Goal: Task Accomplishment & Management: Manage account settings

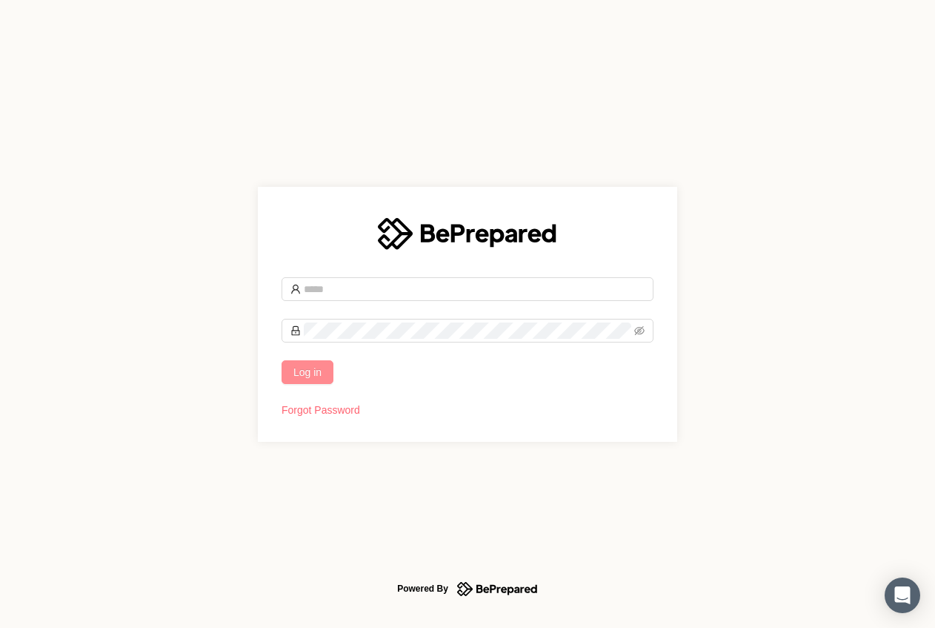
type input "**********"
click at [323, 371] on button "Log in" at bounding box center [308, 372] width 52 height 24
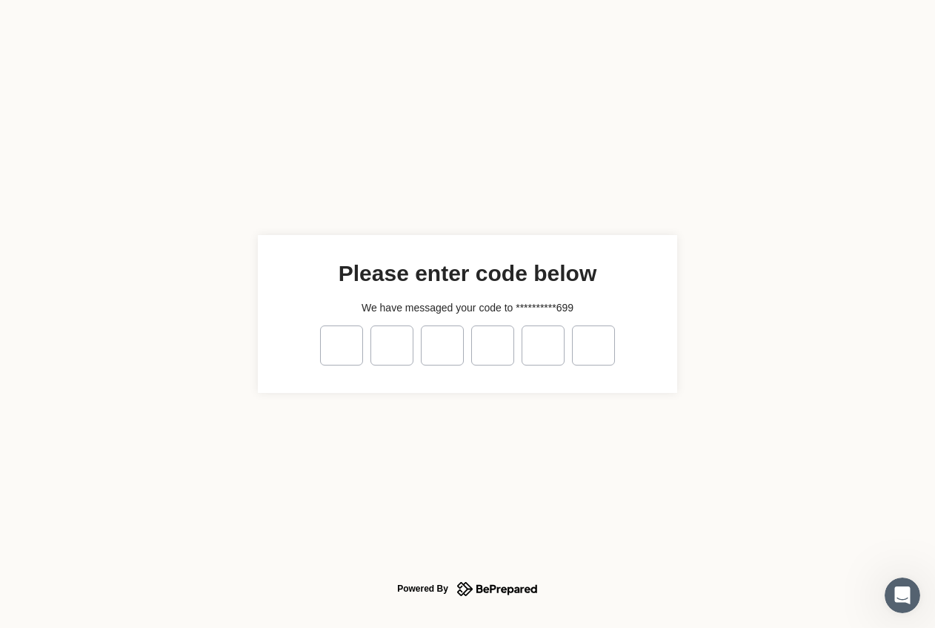
type input "*"
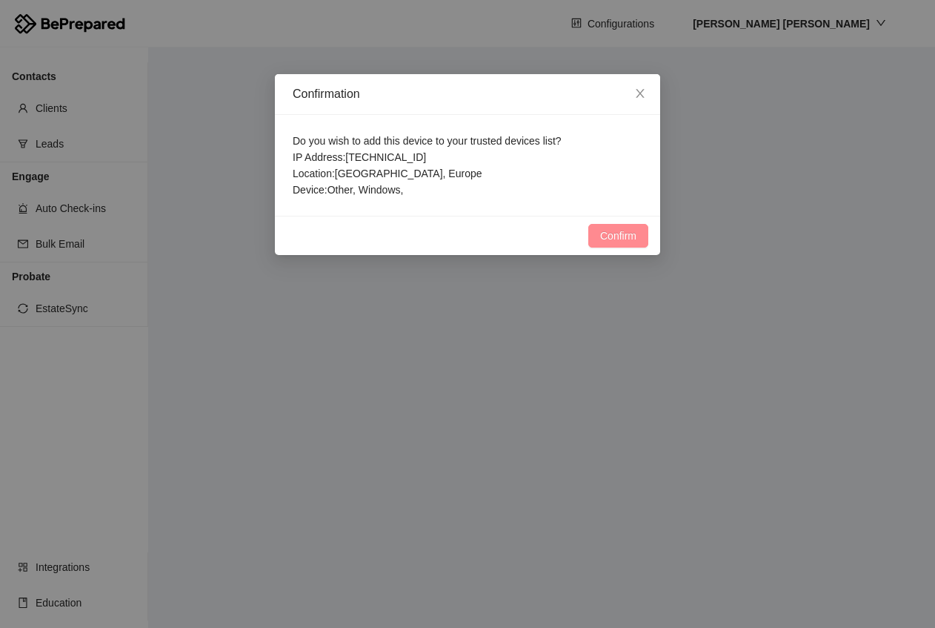
click at [612, 240] on span "Confirm" at bounding box center [618, 235] width 36 height 16
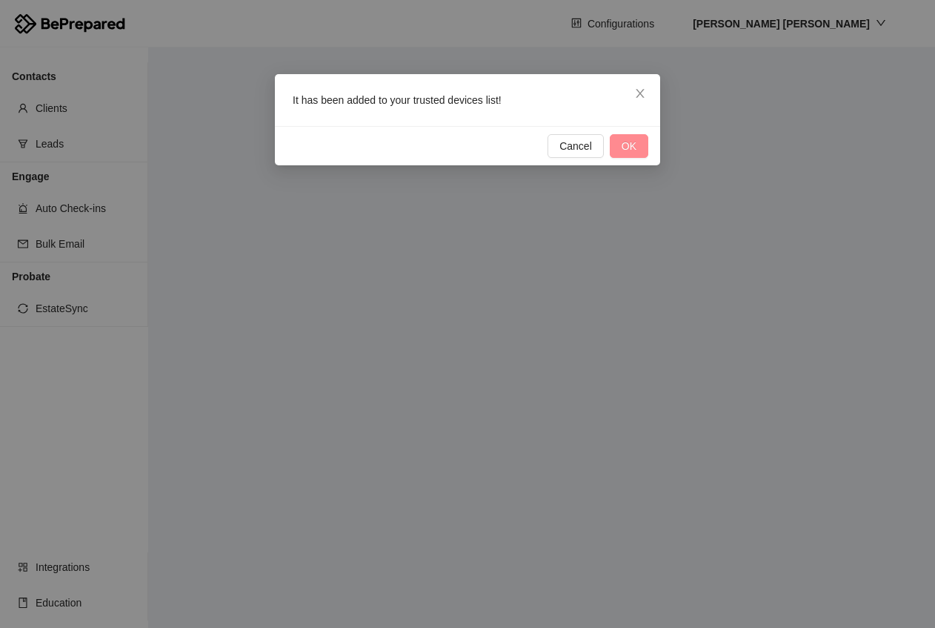
click at [624, 149] on span "OK" at bounding box center [629, 146] width 15 height 16
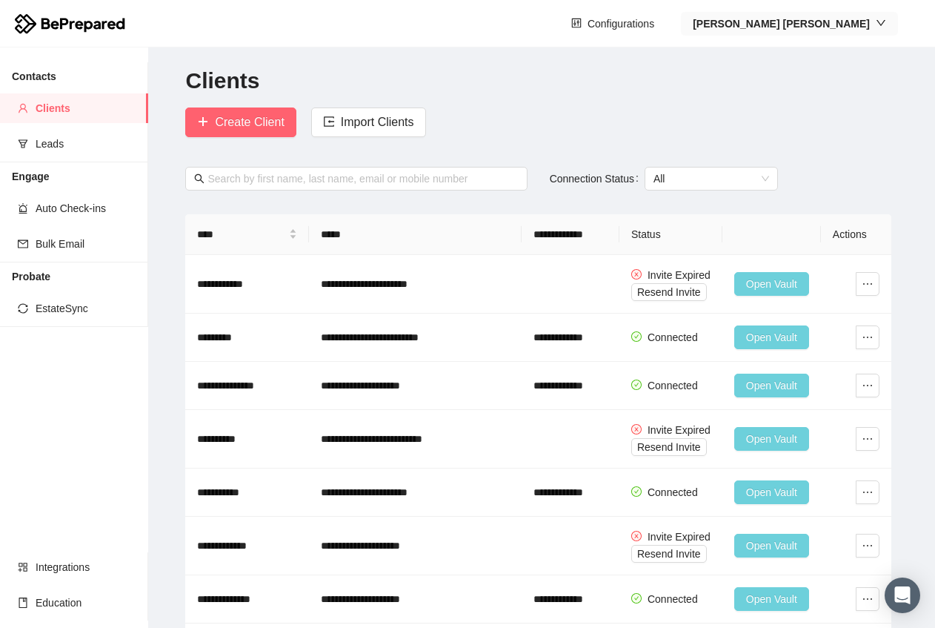
click at [883, 25] on icon "down" at bounding box center [881, 23] width 10 height 10
click at [670, 84] on h2 "Clients" at bounding box center [541, 81] width 712 height 30
